Goal: Information Seeking & Learning: Learn about a topic

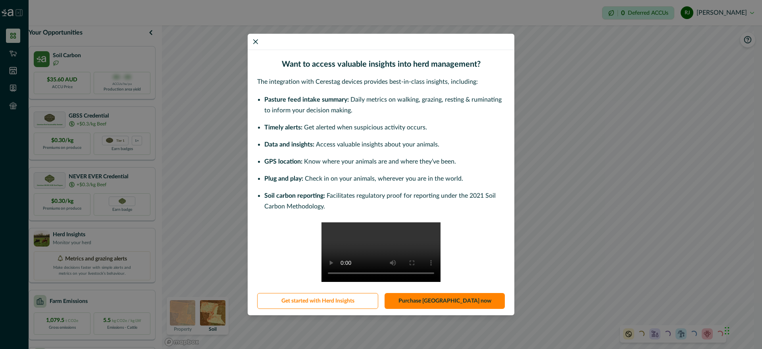
scroll to position [66, 0]
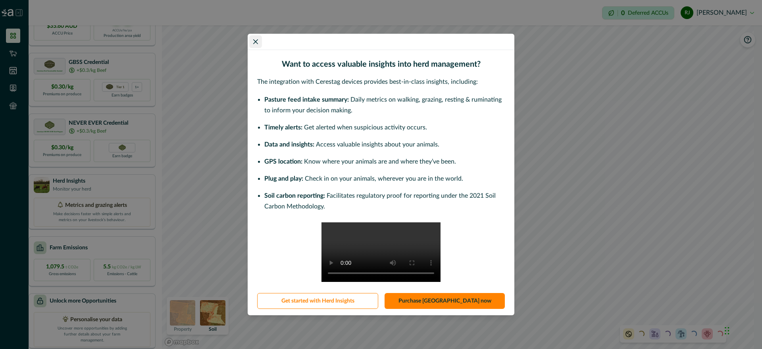
click at [258, 35] on button "Close" at bounding box center [255, 41] width 13 height 13
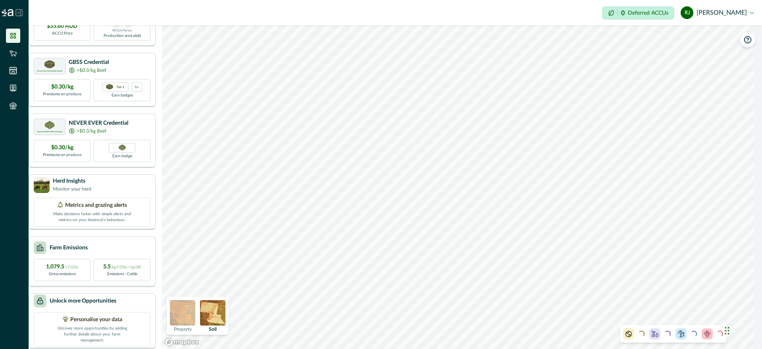
scroll to position [0, 0]
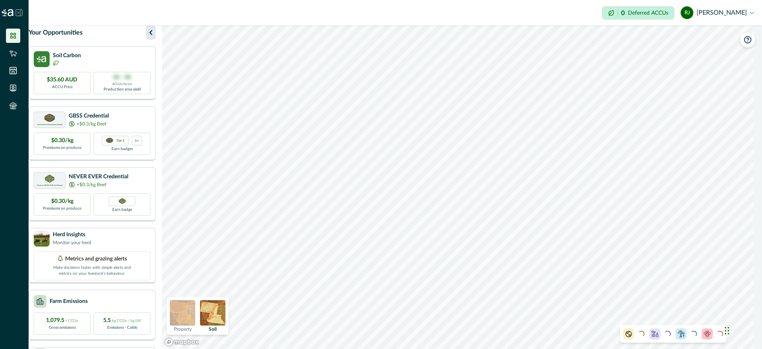
click at [156, 37] on icon "button" at bounding box center [151, 33] width 10 height 10
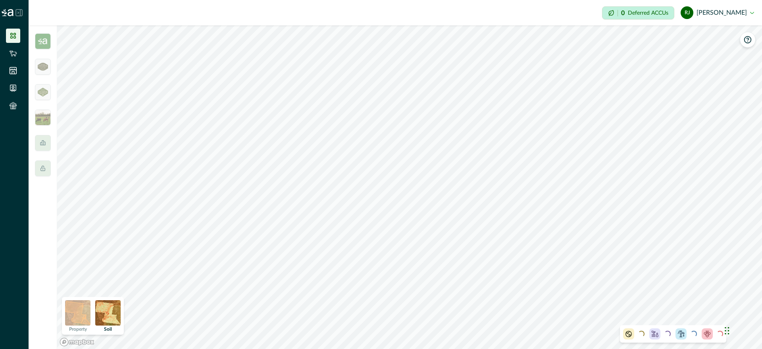
click at [9, 34] on icon at bounding box center [13, 36] width 8 height 8
click at [37, 42] on img at bounding box center [43, 41] width 16 height 16
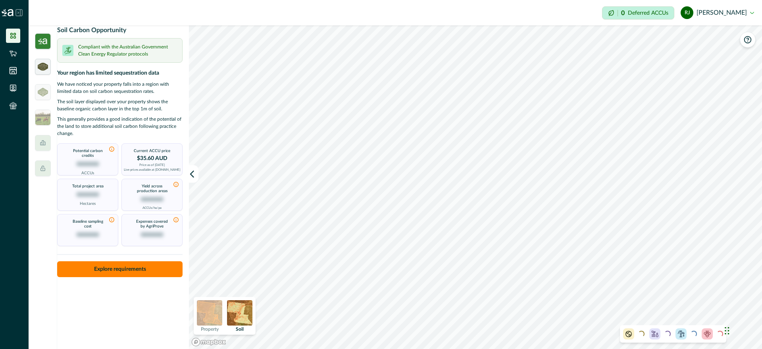
click at [44, 68] on img at bounding box center [43, 67] width 10 height 8
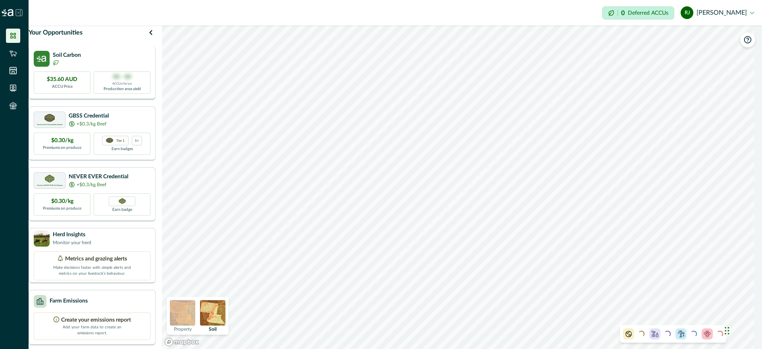
click at [88, 81] on div "$35.60 AUD ACCU Price" at bounding box center [62, 82] width 57 height 22
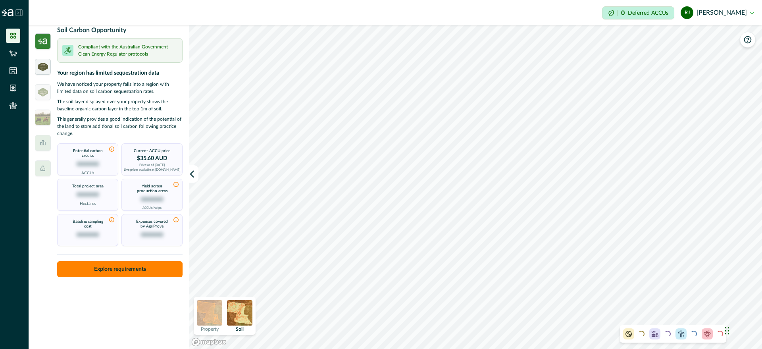
click at [44, 68] on img at bounding box center [43, 67] width 10 height 8
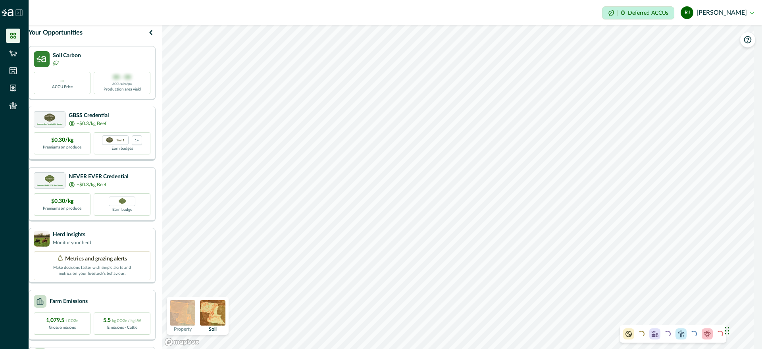
click at [98, 152] on div "$0.30/kg Premiums on produce Tier 1 1+ Earn badges" at bounding box center [92, 143] width 117 height 22
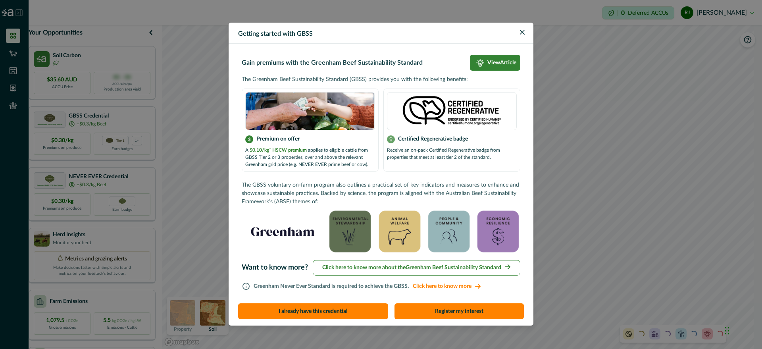
scroll to position [5, 0]
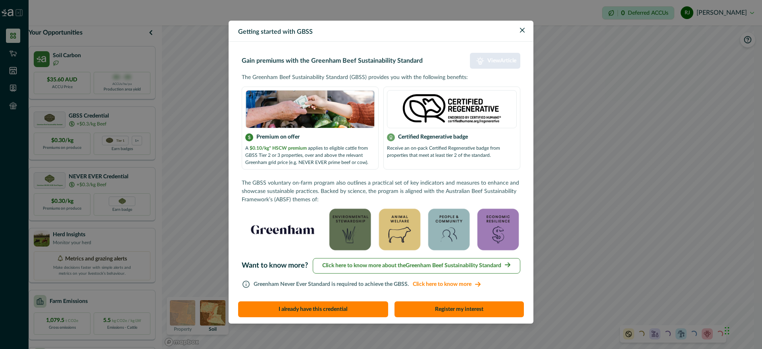
click at [512, 60] on p "View Article" at bounding box center [501, 61] width 29 height 7
click at [521, 33] on button "Close" at bounding box center [522, 30] width 13 height 13
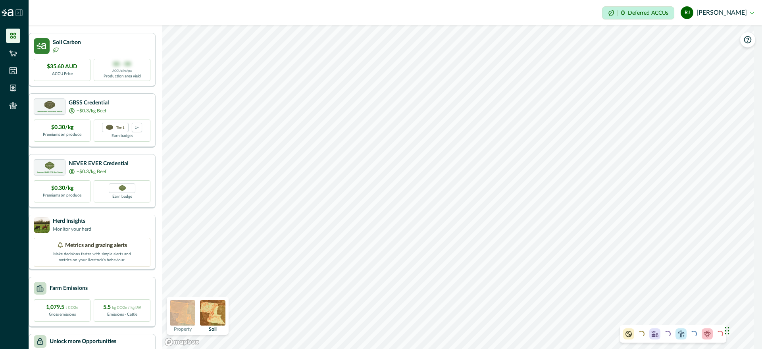
scroll to position [66, 0]
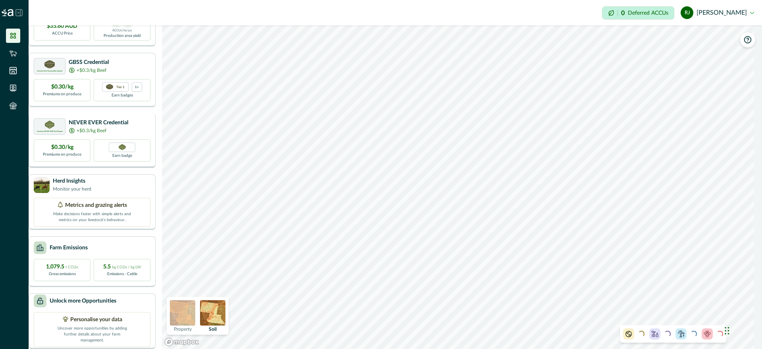
click at [72, 152] on p "Premiums on produce" at bounding box center [62, 155] width 38 height 6
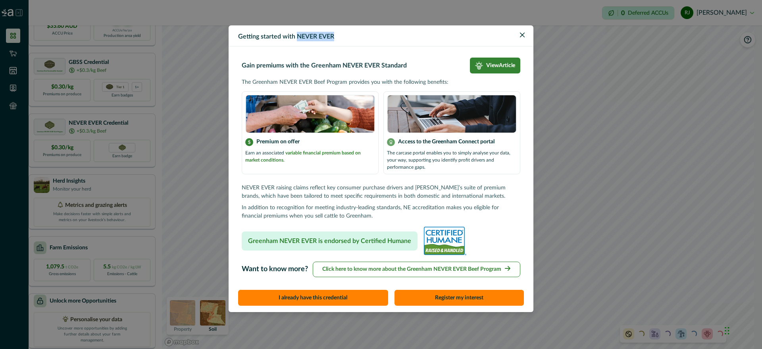
drag, startPoint x: 295, startPoint y: 35, endPoint x: 421, endPoint y: 34, distance: 126.2
click at [377, 38] on header "Getting started with NEVER EVER" at bounding box center [381, 35] width 305 height 21
click at [523, 33] on icon "Close" at bounding box center [522, 35] width 5 height 5
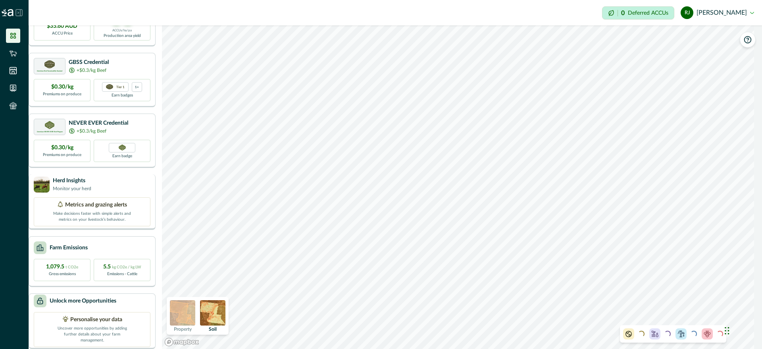
click at [131, 209] on p "Make decisions faster with simple alerts and metrics on your livestock’s behavi…" at bounding box center [91, 215] width 79 height 13
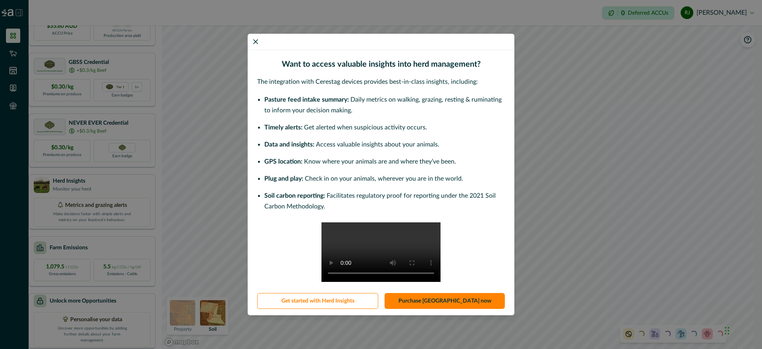
click at [232, 209] on div "Want to access valuable insights into herd management? The integration with Cer…" at bounding box center [381, 174] width 762 height 349
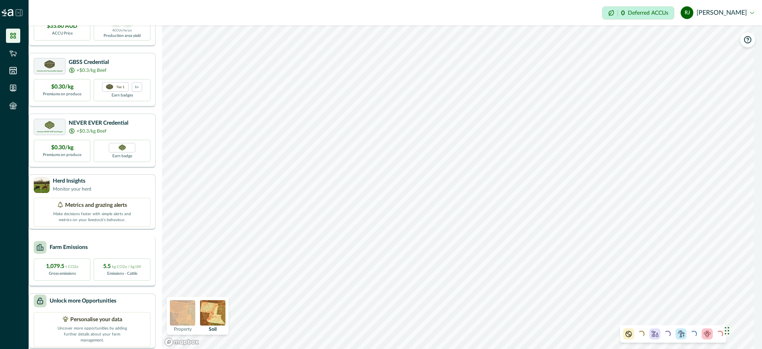
click at [116, 244] on div "Farm Emissions" at bounding box center [92, 247] width 117 height 13
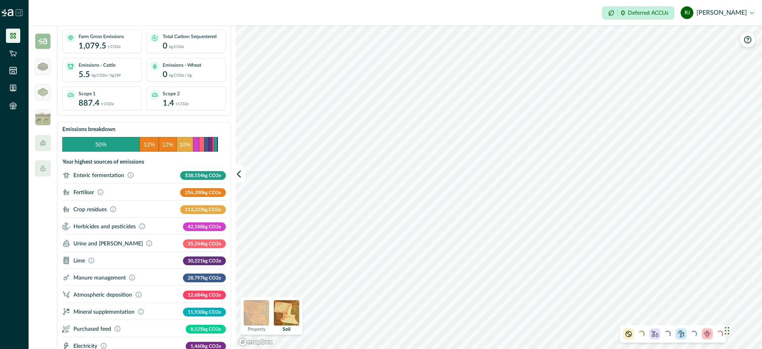
scroll to position [0, 0]
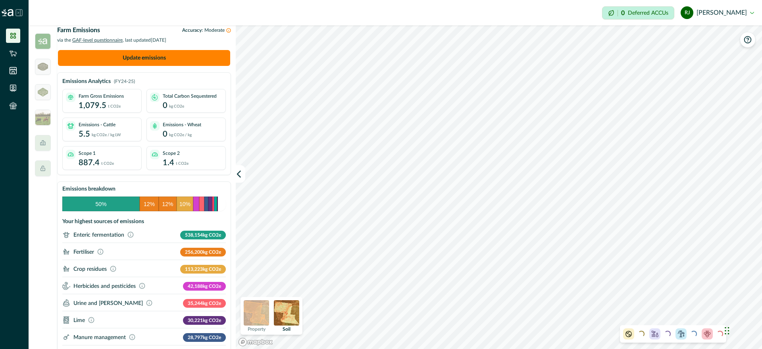
click at [42, 129] on div at bounding box center [43, 186] width 29 height 323
click at [42, 121] on img at bounding box center [43, 118] width 16 height 16
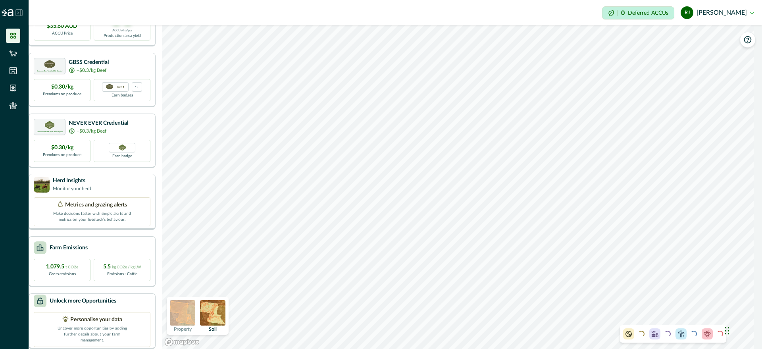
scroll to position [66, 0]
click at [106, 319] on p "Personalise your data" at bounding box center [96, 320] width 52 height 8
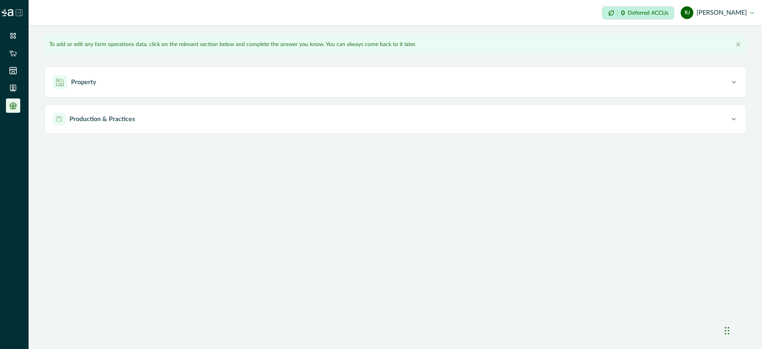
type input "**********"
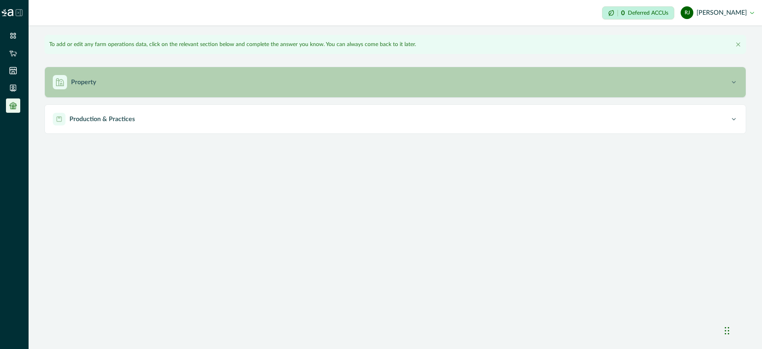
click at [116, 79] on div "Property" at bounding box center [391, 82] width 677 height 14
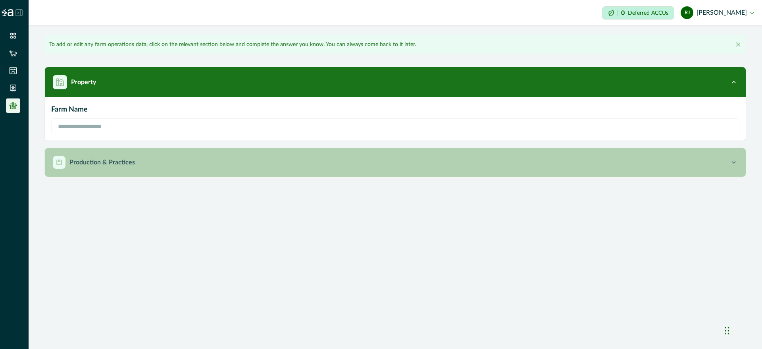
click at [265, 167] on div "Production & Practices" at bounding box center [391, 162] width 677 height 13
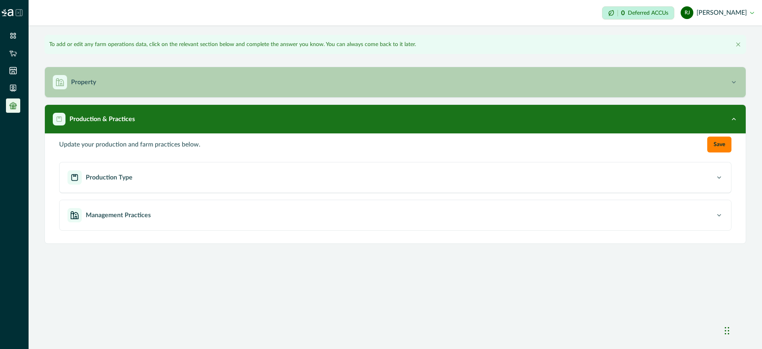
click at [239, 65] on div "**********" at bounding box center [395, 134] width 733 height 218
click at [239, 70] on button "Property" at bounding box center [395, 82] width 701 height 30
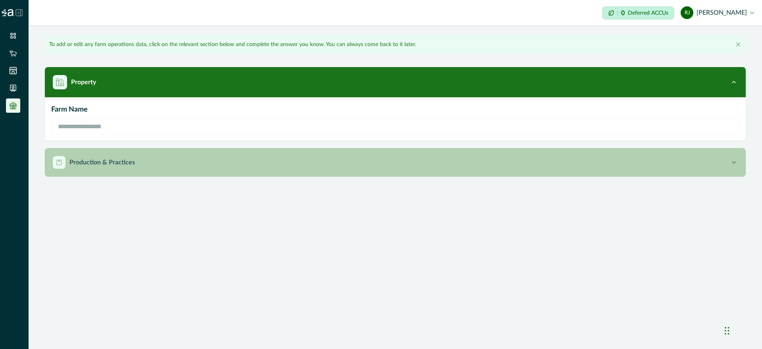
click at [228, 150] on button "Production & Practices" at bounding box center [395, 162] width 701 height 29
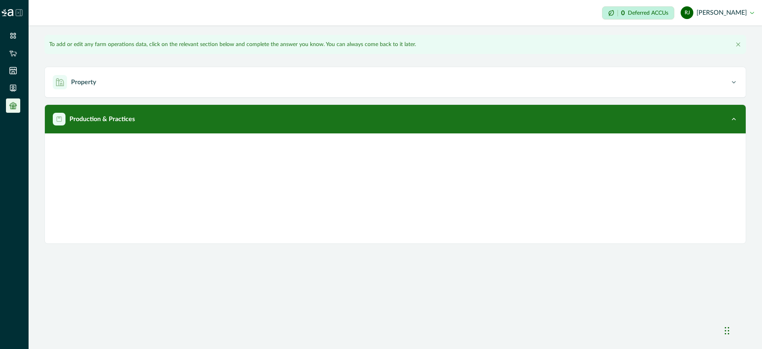
click at [59, 185] on div "Production Type Tell us about the production systems you have in operation on y…" at bounding box center [395, 177] width 672 height 31
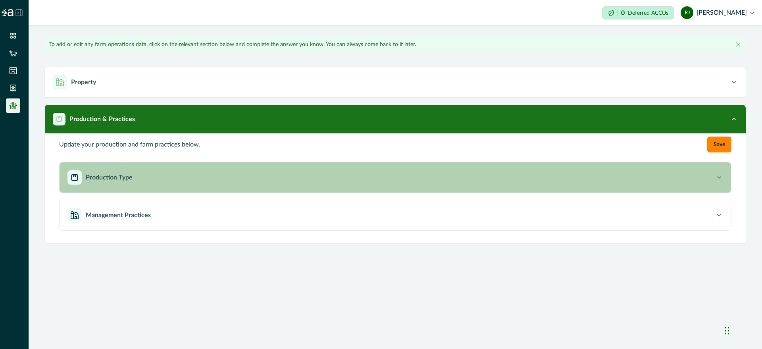
click at [83, 180] on div "Production Type" at bounding box center [391, 177] width 648 height 14
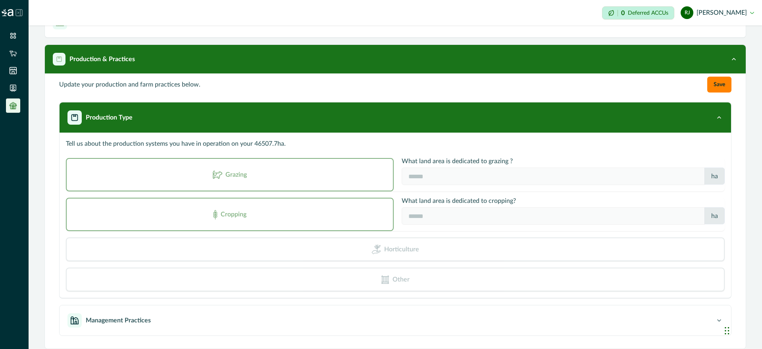
scroll to position [66, 0]
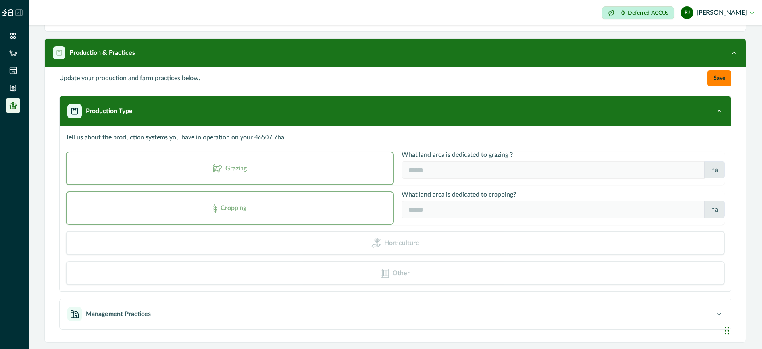
drag, startPoint x: 431, startPoint y: 145, endPoint x: 436, endPoint y: 160, distance: 15.3
click at [432, 150] on div "Tell us about the production systems you have in operation on your 46507.7 ha. …" at bounding box center [395, 207] width 659 height 156
click at [454, 195] on p "What land area is dedicated to cropping?" at bounding box center [563, 194] width 323 height 6
click at [112, 317] on p "Management Practices" at bounding box center [118, 314] width 65 height 10
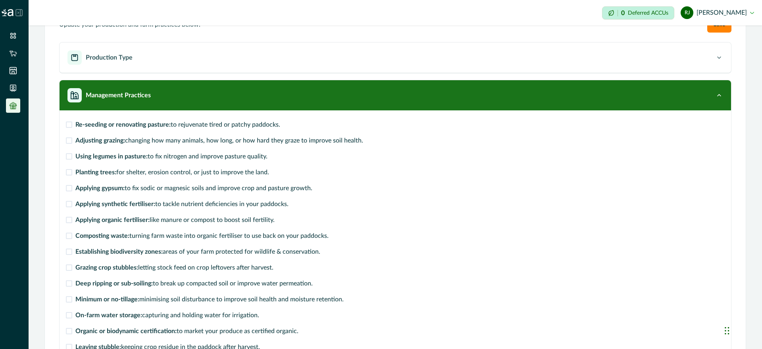
scroll to position [118, 0]
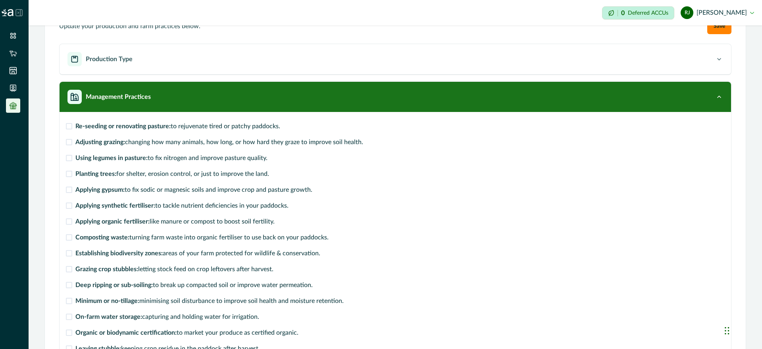
click at [109, 48] on button "Production Type" at bounding box center [395, 59] width 671 height 30
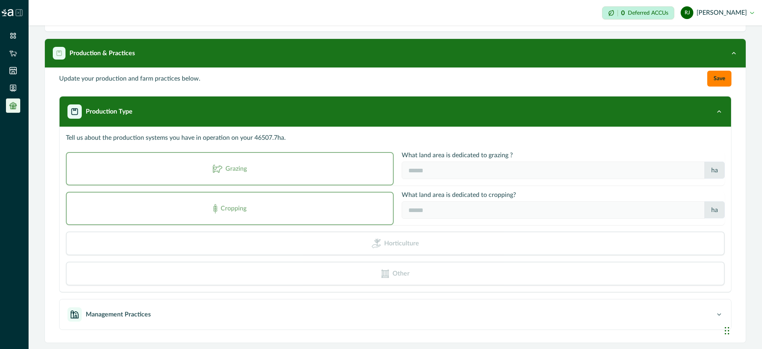
scroll to position [66, 0]
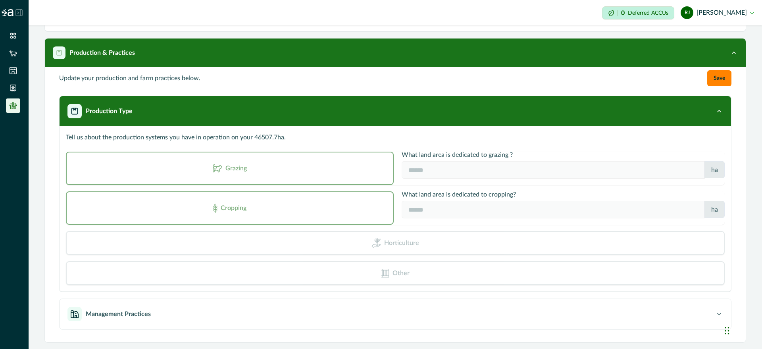
click at [159, 323] on button "Management Practices" at bounding box center [395, 314] width 671 height 30
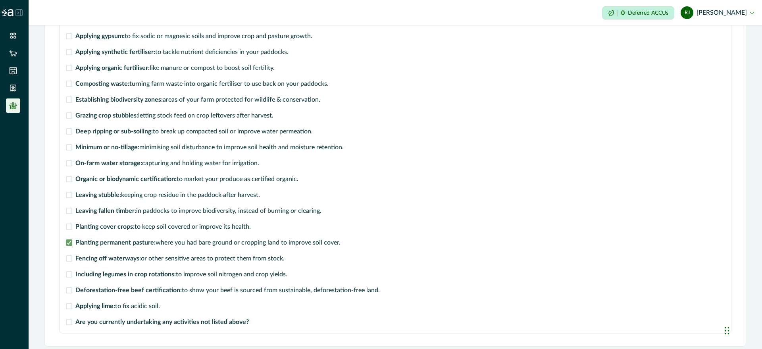
scroll to position [276, 0]
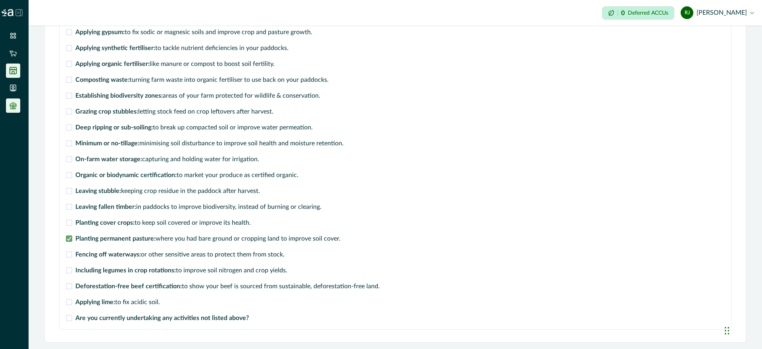
click at [14, 72] on icon at bounding box center [13, 70] width 7 height 7
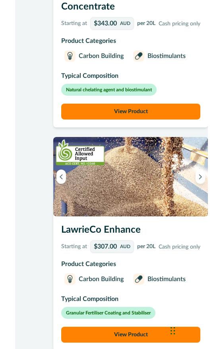
scroll to position [1403, 0]
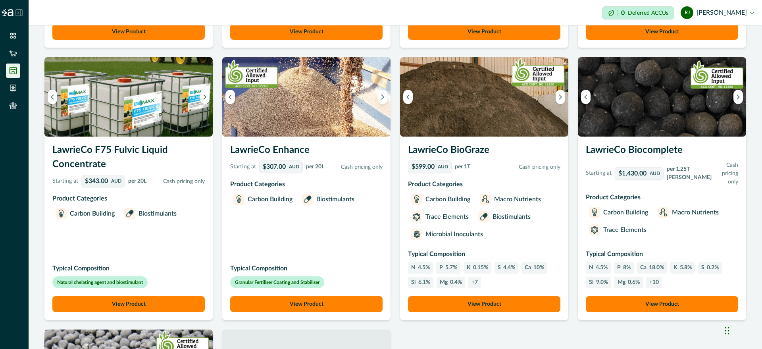
scroll to position [0, 0]
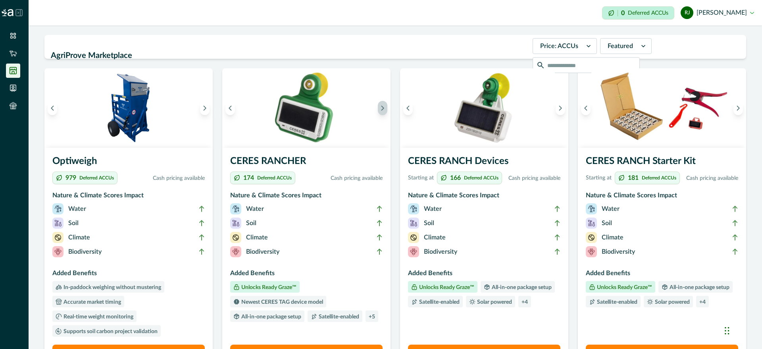
click at [382, 107] on icon "Next image" at bounding box center [383, 108] width 2 height 4
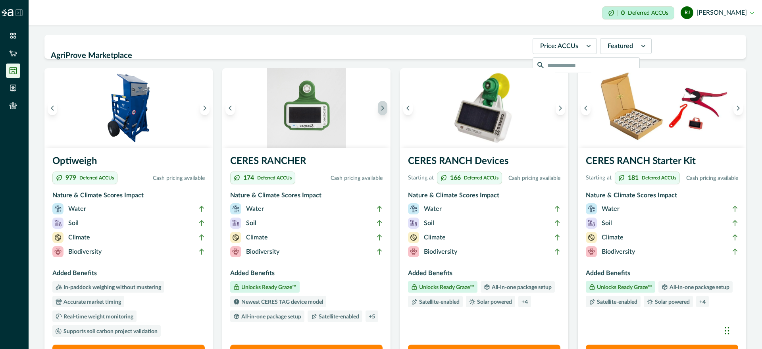
click at [382, 107] on icon "Next image" at bounding box center [383, 108] width 2 height 4
click at [229, 112] on button "Previous image" at bounding box center [230, 108] width 10 height 14
click at [202, 110] on icon "Next image" at bounding box center [205, 108] width 6 height 6
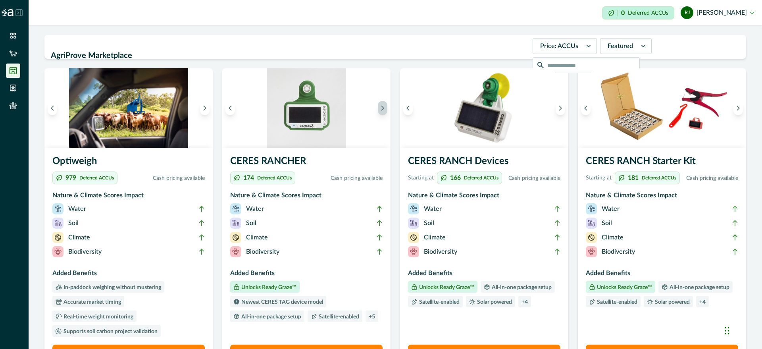
click at [380, 108] on icon "Next image" at bounding box center [383, 108] width 6 height 6
click at [608, 47] on div at bounding box center [620, 45] width 25 height 11
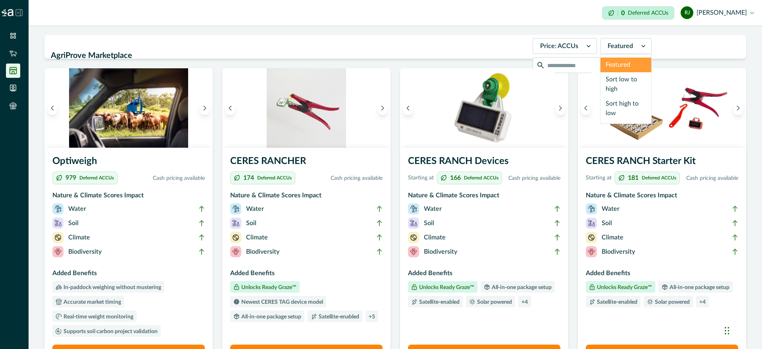
drag, startPoint x: 594, startPoint y: 48, endPoint x: 454, endPoint y: 56, distance: 140.3
click at [608, 49] on div at bounding box center [620, 45] width 25 height 11
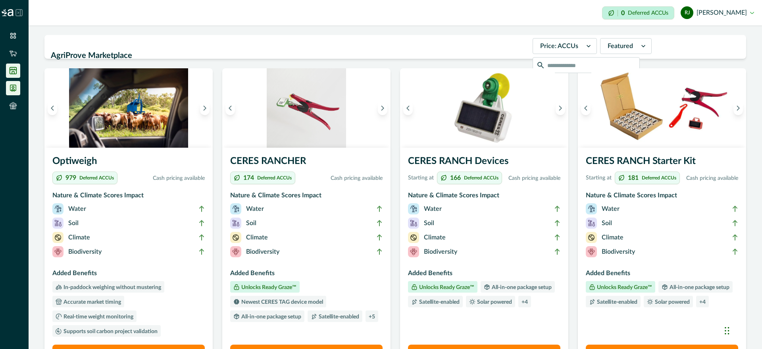
click at [17, 83] on li at bounding box center [13, 88] width 14 height 14
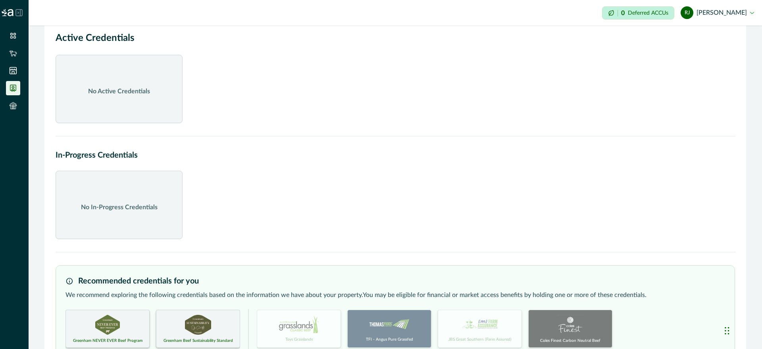
scroll to position [55, 0]
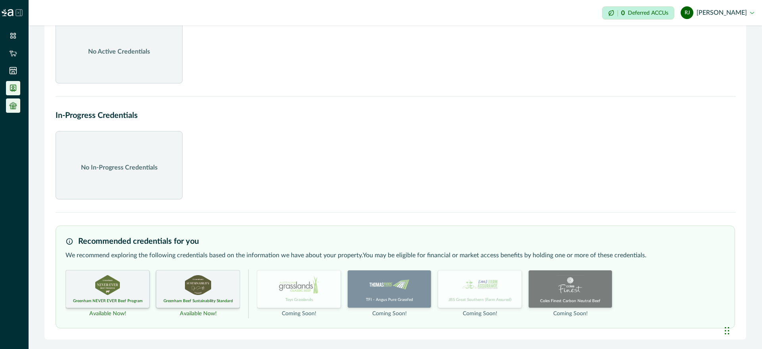
click at [15, 109] on icon at bounding box center [13, 106] width 8 height 8
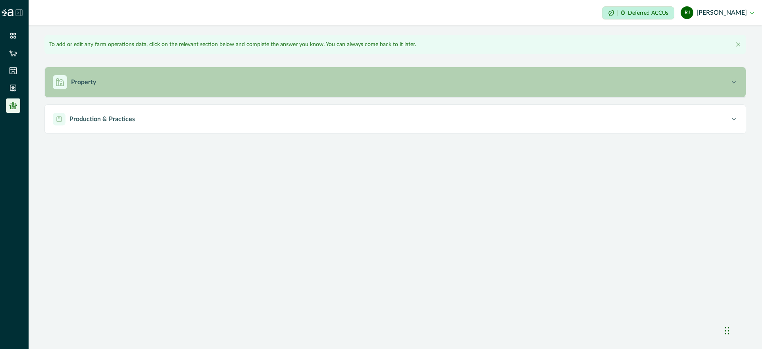
click at [136, 85] on div "Property" at bounding box center [391, 82] width 677 height 14
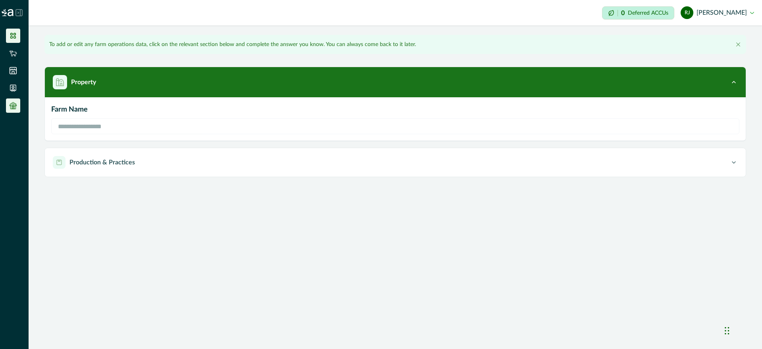
click at [14, 29] on li at bounding box center [13, 36] width 14 height 14
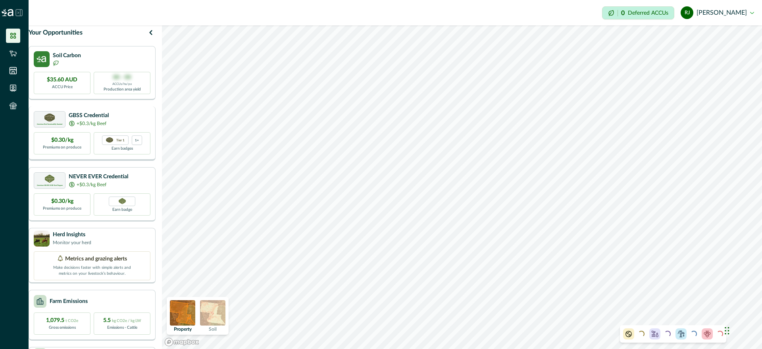
click at [119, 123] on div "Greenham Beef Sustainability Standard GBSS Credential +$0.3/kg Beef" at bounding box center [92, 119] width 117 height 16
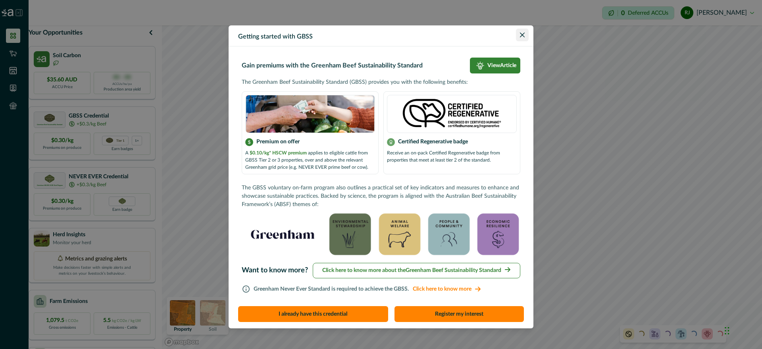
click at [519, 40] on button "Close" at bounding box center [522, 35] width 13 height 13
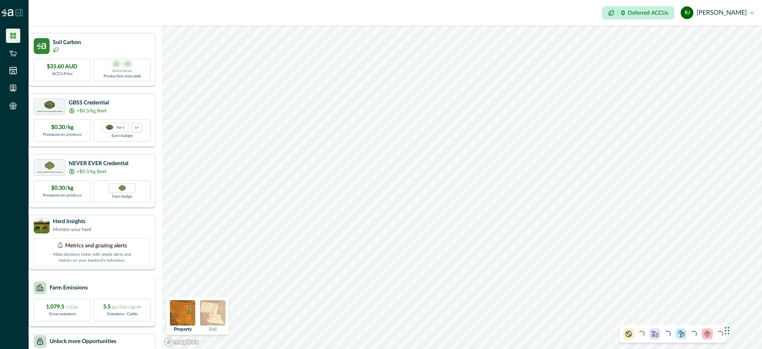
scroll to position [66, 0]
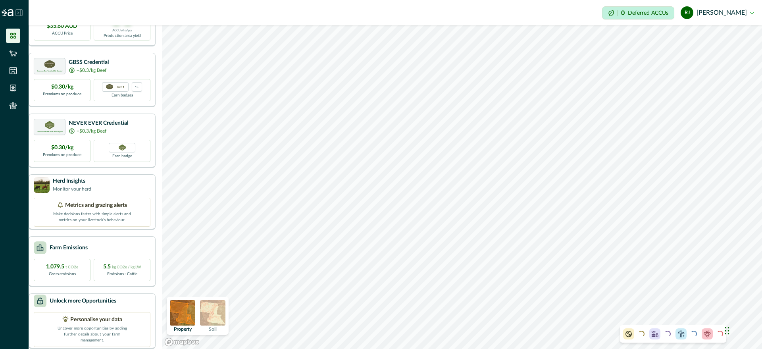
click at [656, 336] on icon at bounding box center [655, 334] width 6 height 6
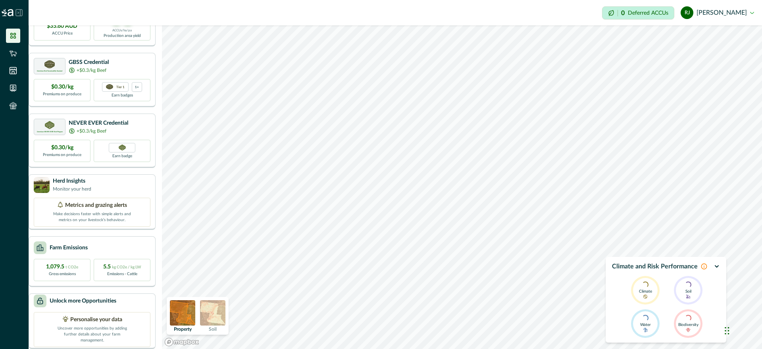
click at [716, 269] on icon "button" at bounding box center [717, 266] width 6 height 6
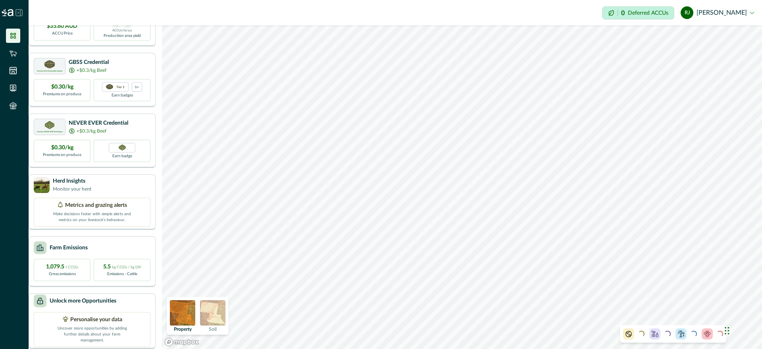
click at [703, 340] on div "Loading... Loading... Loading... Loading..." at bounding box center [673, 333] width 106 height 17
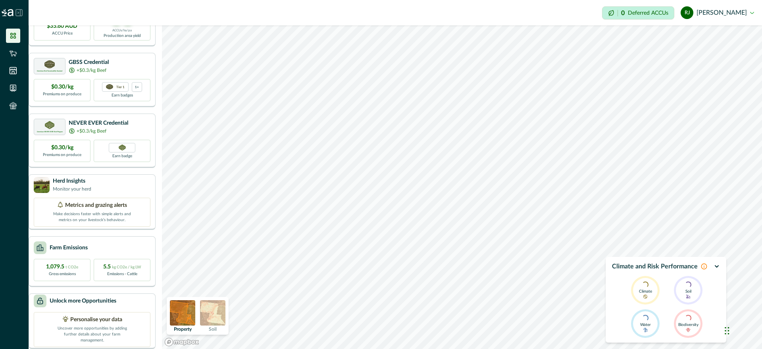
click at [722, 269] on div "Climate and Risk Performance Loading... Climate Loading... Soil Loading... Wate…" at bounding box center [666, 300] width 121 height 86
click at [714, 269] on icon "button" at bounding box center [717, 266] width 6 height 6
